Goal: Information Seeking & Learning: Find specific fact

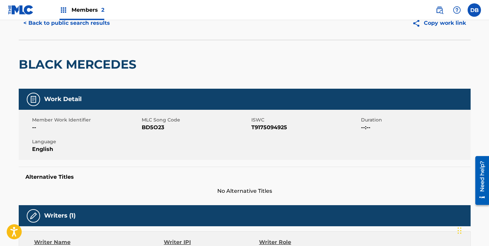
scroll to position [22, 0]
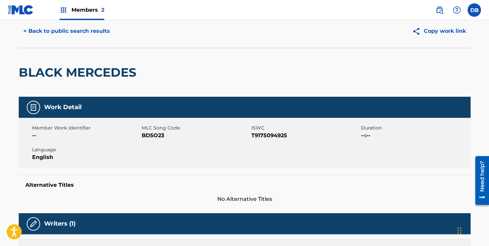
click at [98, 31] on button "< Back to public search results" at bounding box center [67, 31] width 96 height 17
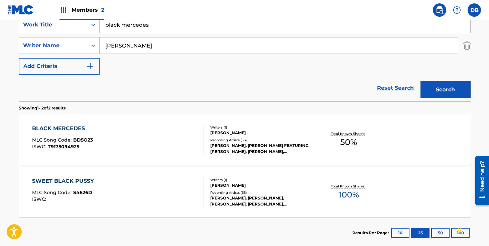
scroll to position [107, 0]
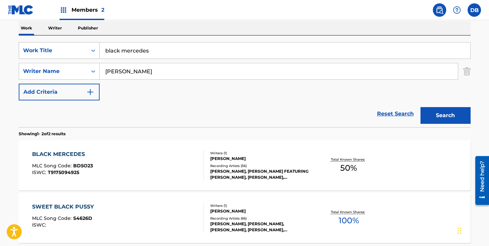
drag, startPoint x: 160, startPoint y: 53, endPoint x: 81, endPoint y: 53, distance: 79.3
click at [81, 53] on div "SearchWithCriteriadcbcdf63-0669-4e0c-8c1a-b43ceb039e2f Work Title black mercedes" at bounding box center [245, 50] width 452 height 17
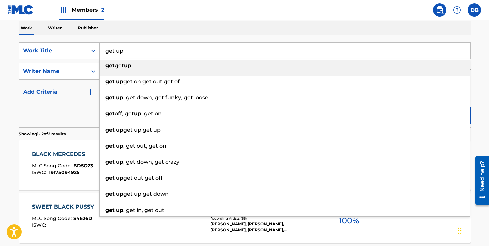
type input "get up"
click at [129, 23] on div "Work Writer Publisher" at bounding box center [245, 28] width 452 height 14
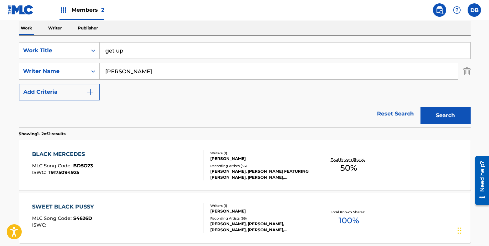
click at [439, 112] on button "Search" at bounding box center [446, 115] width 50 height 17
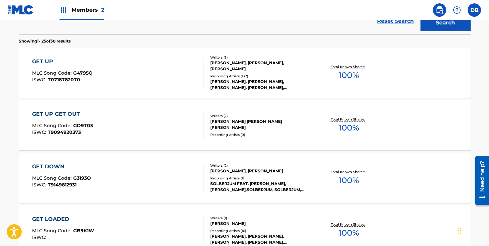
scroll to position [201, 0]
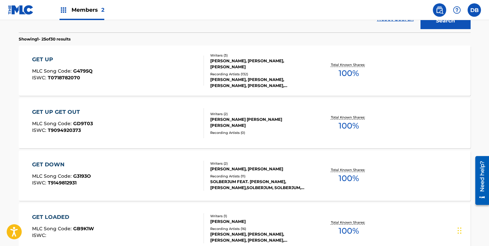
click at [255, 71] on div "Writers ( 3 ) [PERSON_NAME], [PERSON_NAME], [PERSON_NAME] Recording Artists ( 1…" at bounding box center [257, 71] width 107 height 36
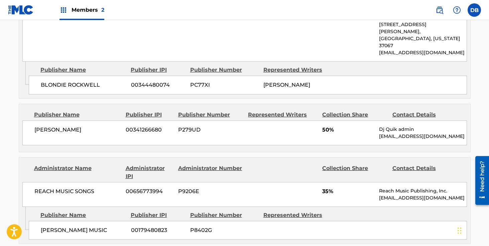
scroll to position [479, 0]
